Goal: Find specific page/section: Find specific page/section

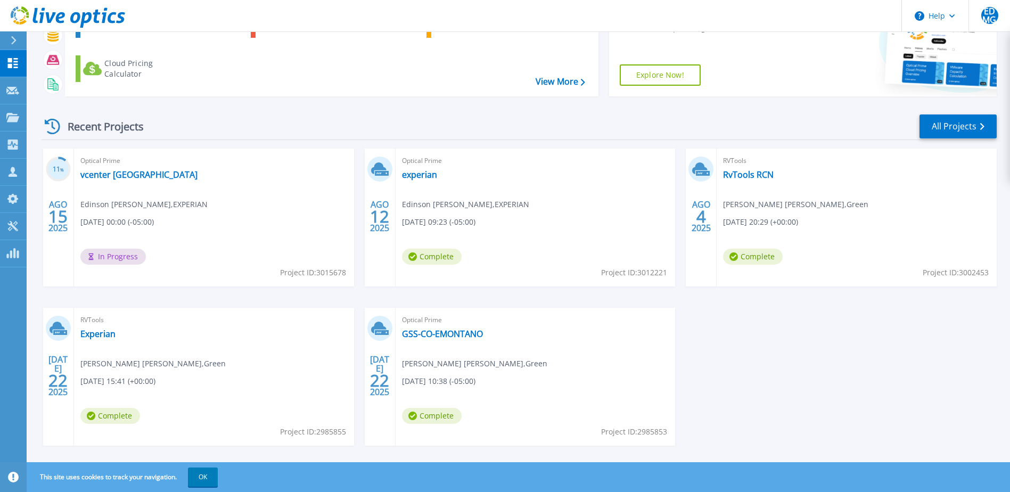
scroll to position [98, 0]
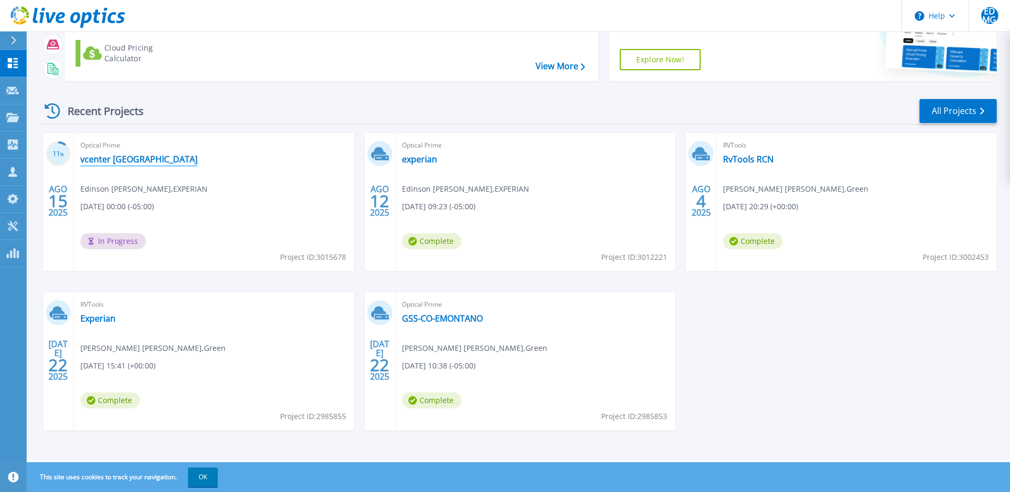
click at [121, 158] on link "vcenter [GEOGRAPHIC_DATA]" at bounding box center [138, 159] width 117 height 11
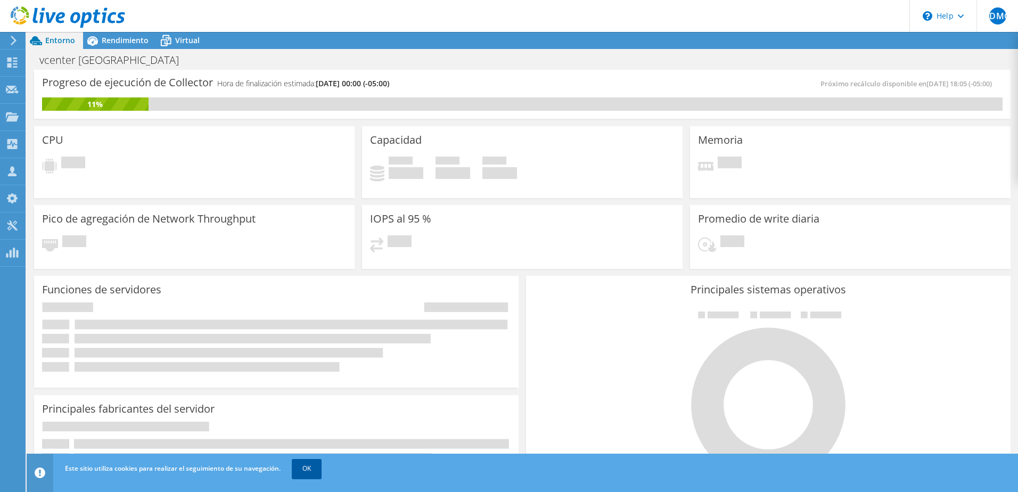
click at [308, 476] on link "OK" at bounding box center [307, 468] width 30 height 19
